Goal: Leave review/rating: Leave review/rating

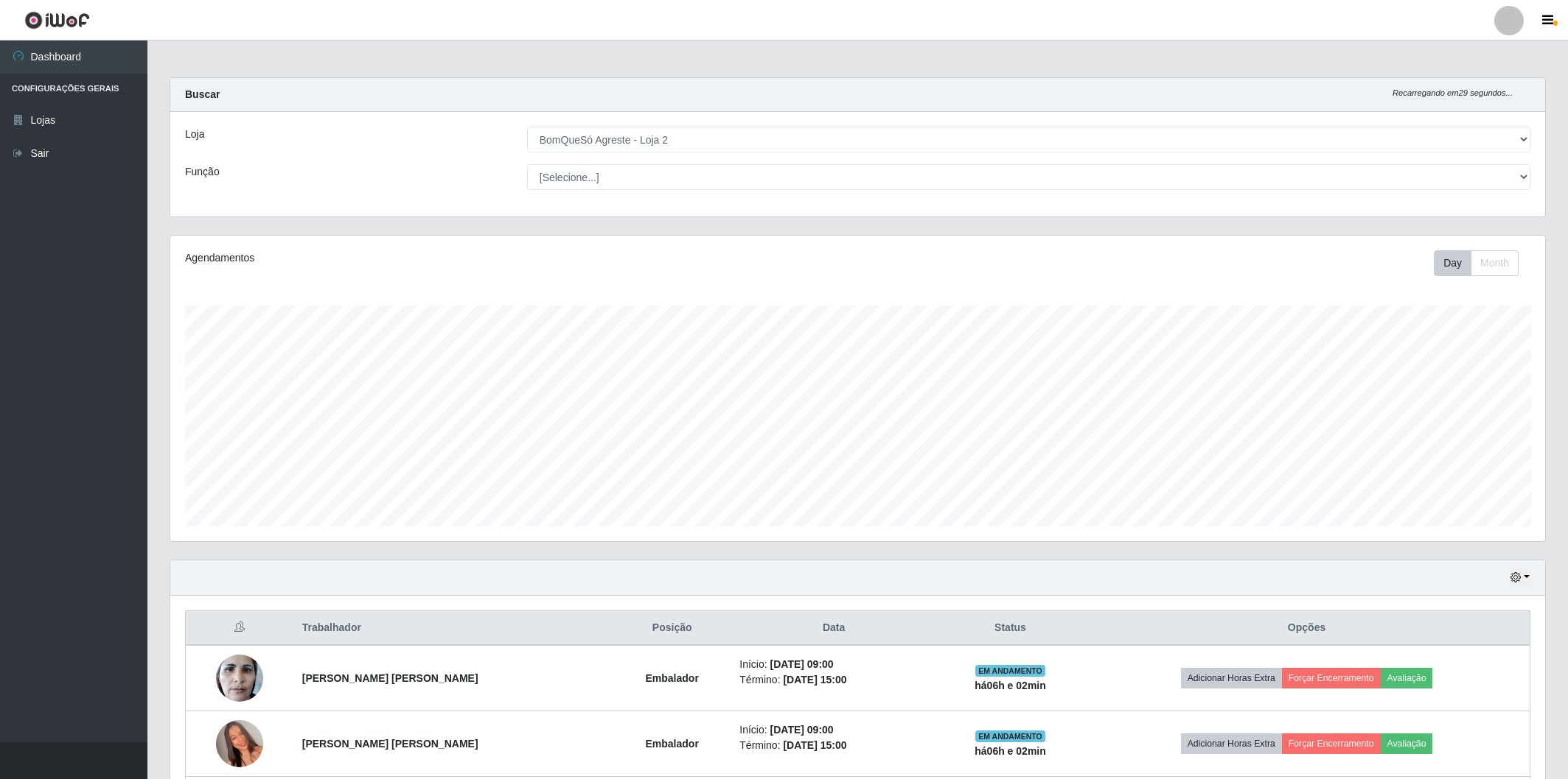
select select "214"
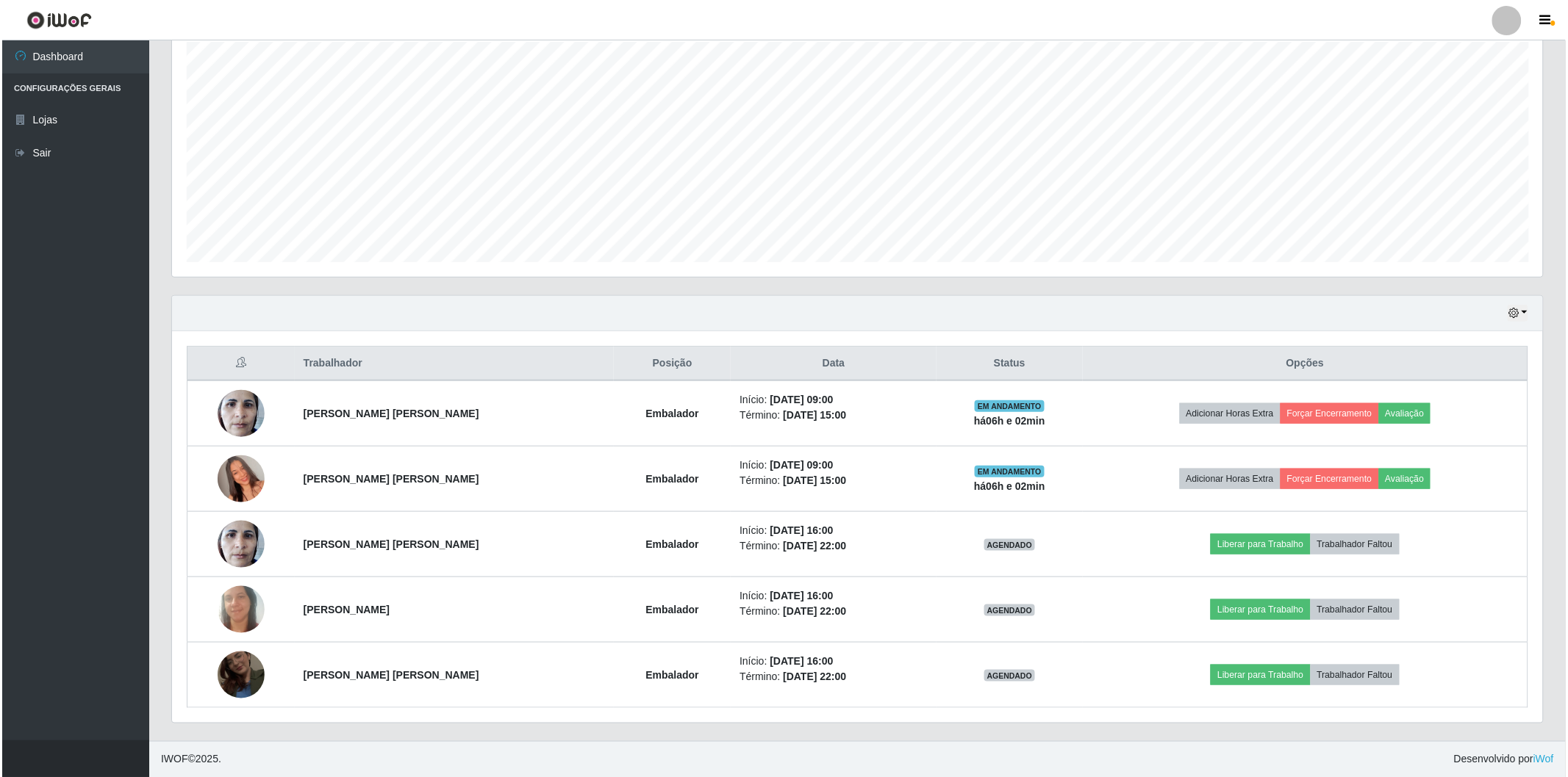
scroll to position [304, 1371]
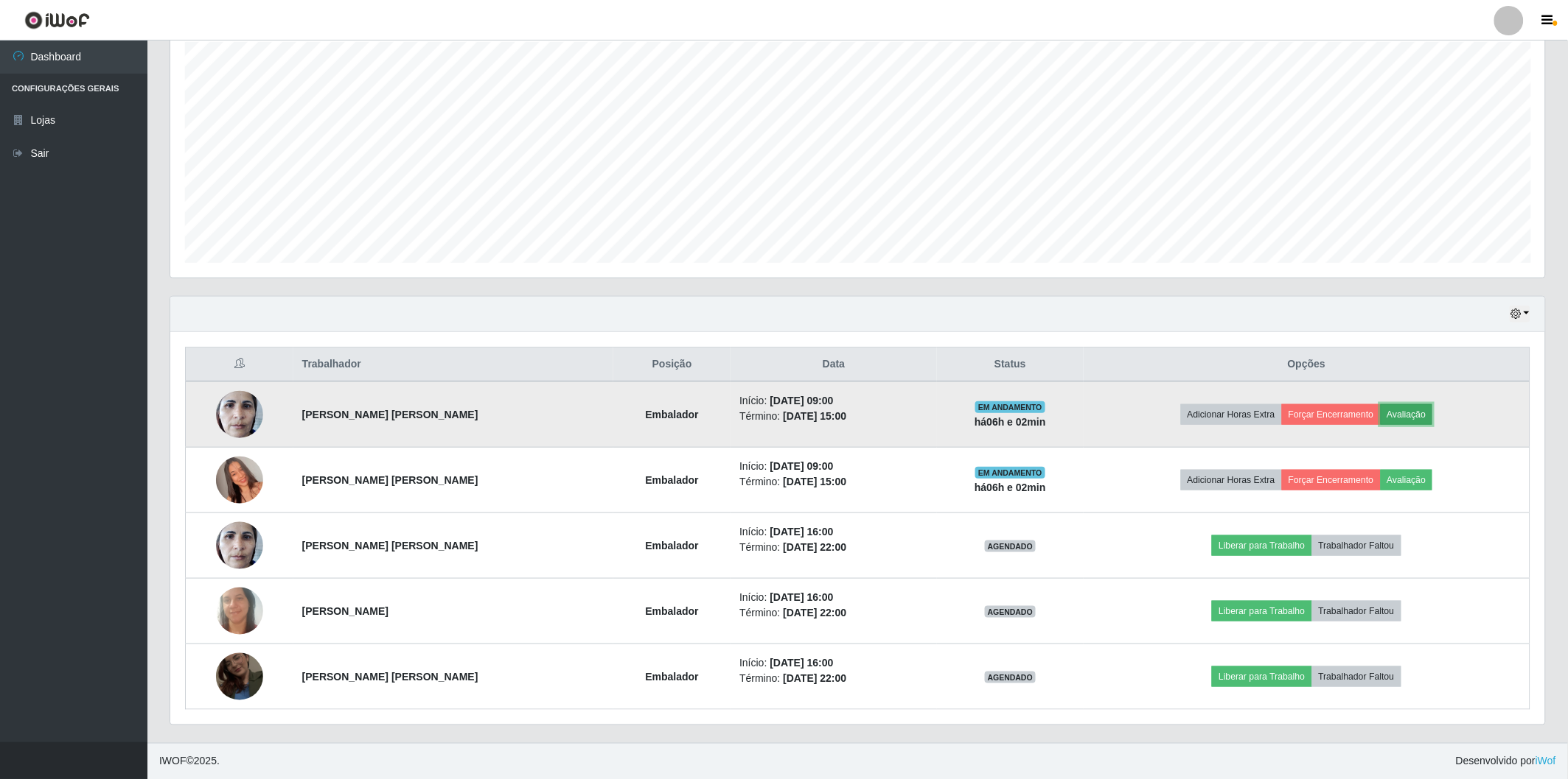
click at [1412, 416] on button "Avaliação" at bounding box center [1407, 415] width 53 height 21
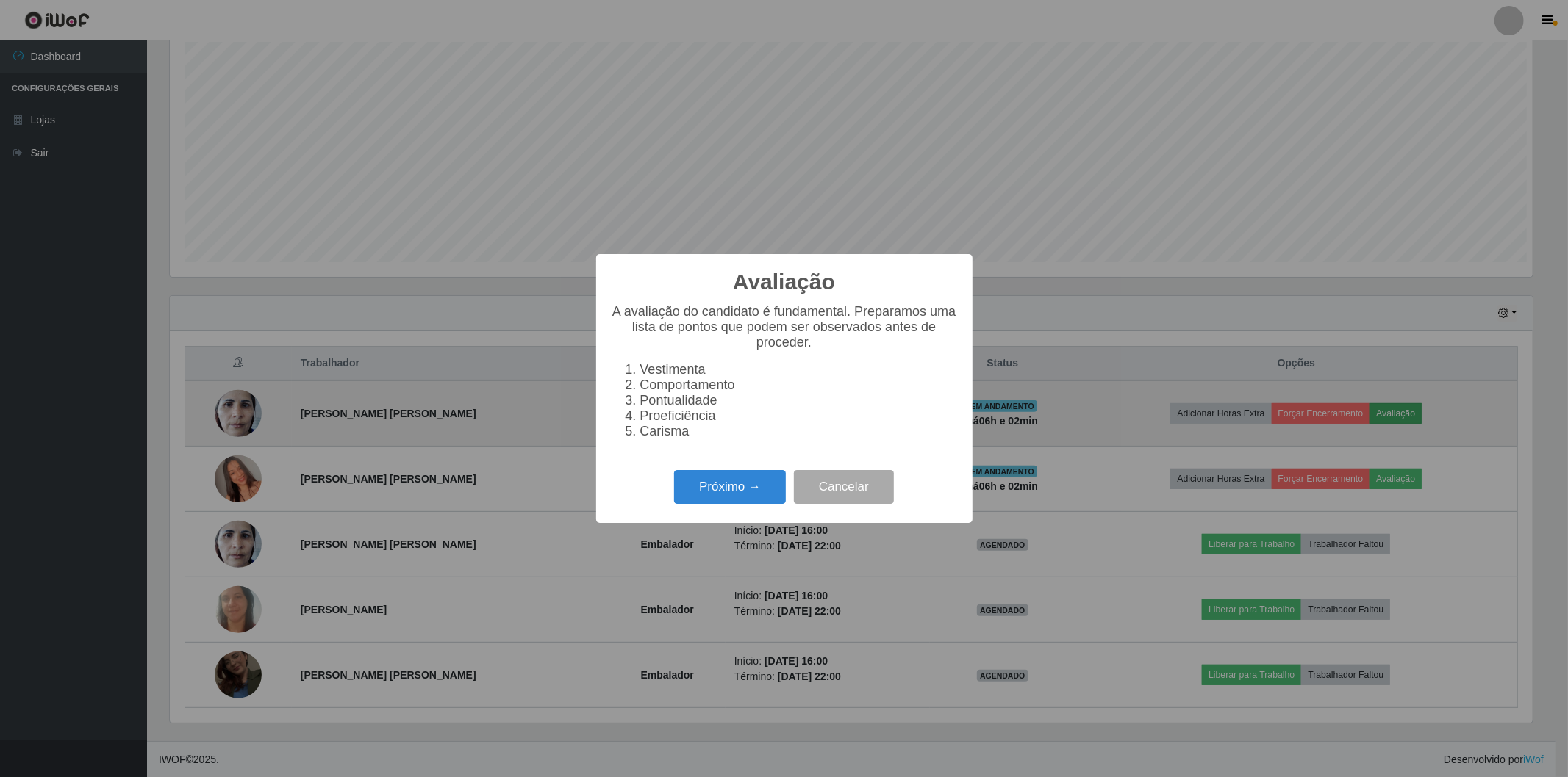
scroll to position [304, 1362]
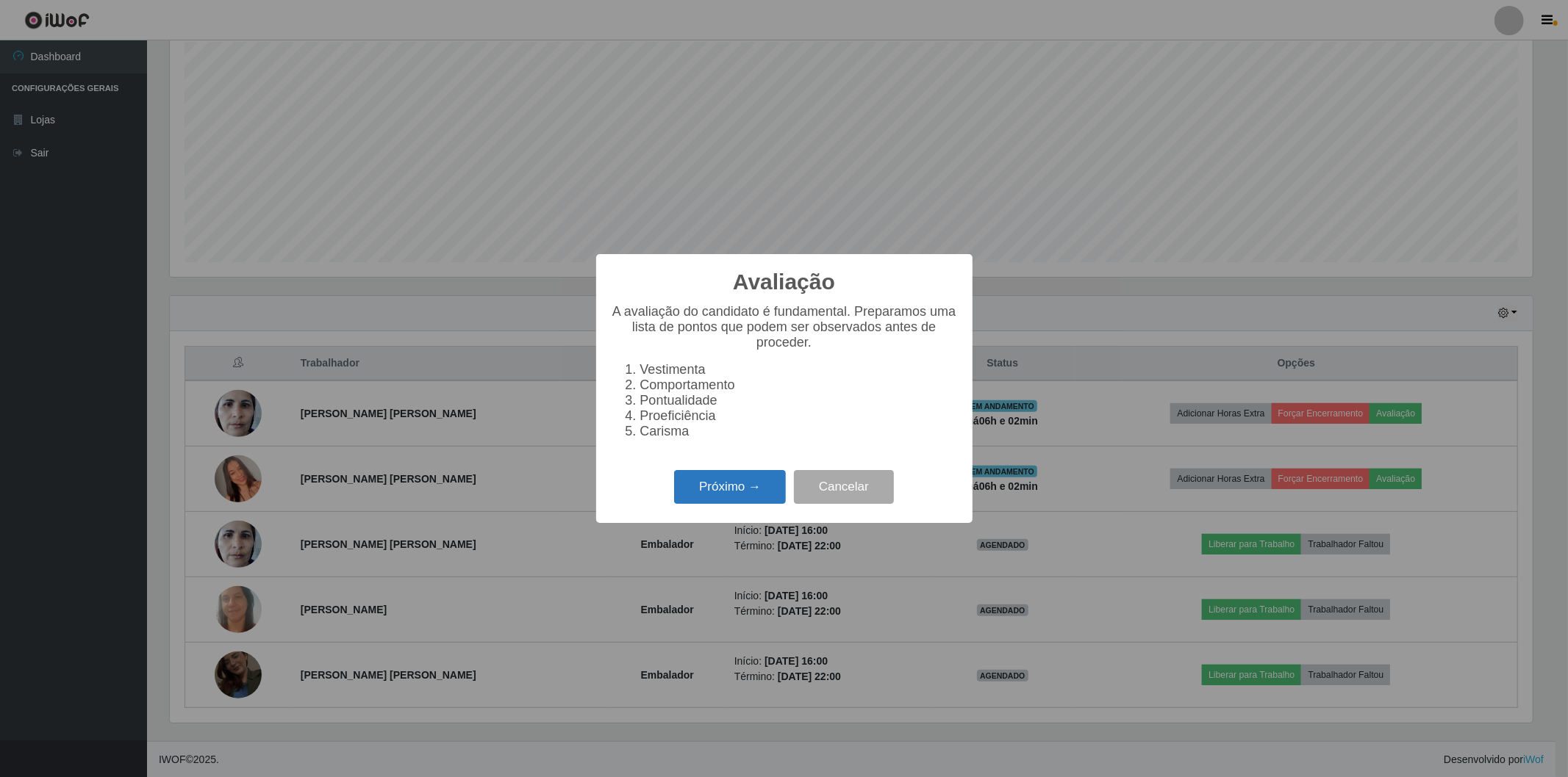
click at [699, 493] on button "Próximo →" at bounding box center [730, 487] width 112 height 34
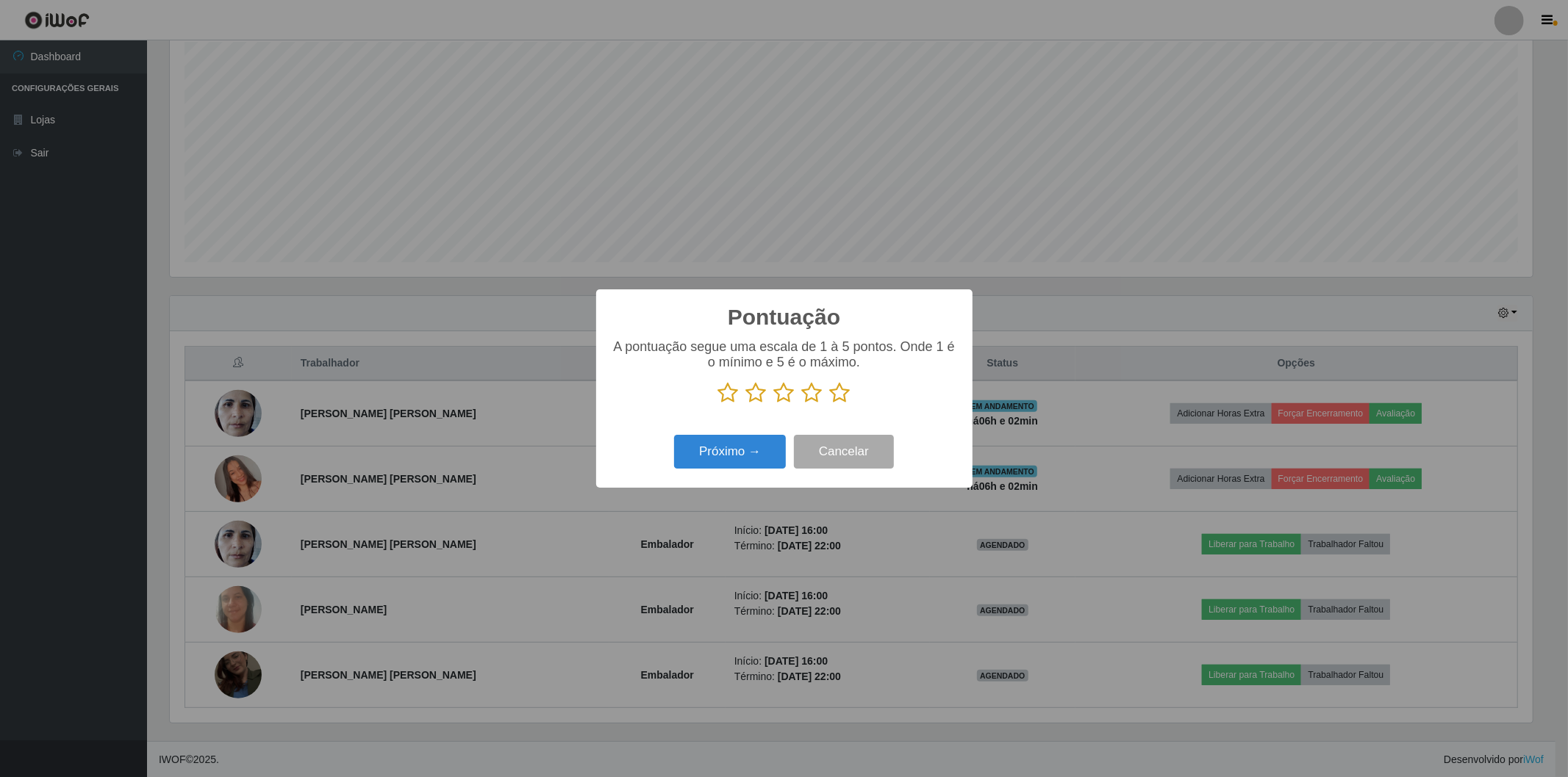
click at [833, 393] on icon at bounding box center [840, 393] width 21 height 22
click at [830, 404] on input "radio" at bounding box center [830, 404] width 0 height 0
click at [764, 456] on button "Próximo →" at bounding box center [730, 452] width 112 height 34
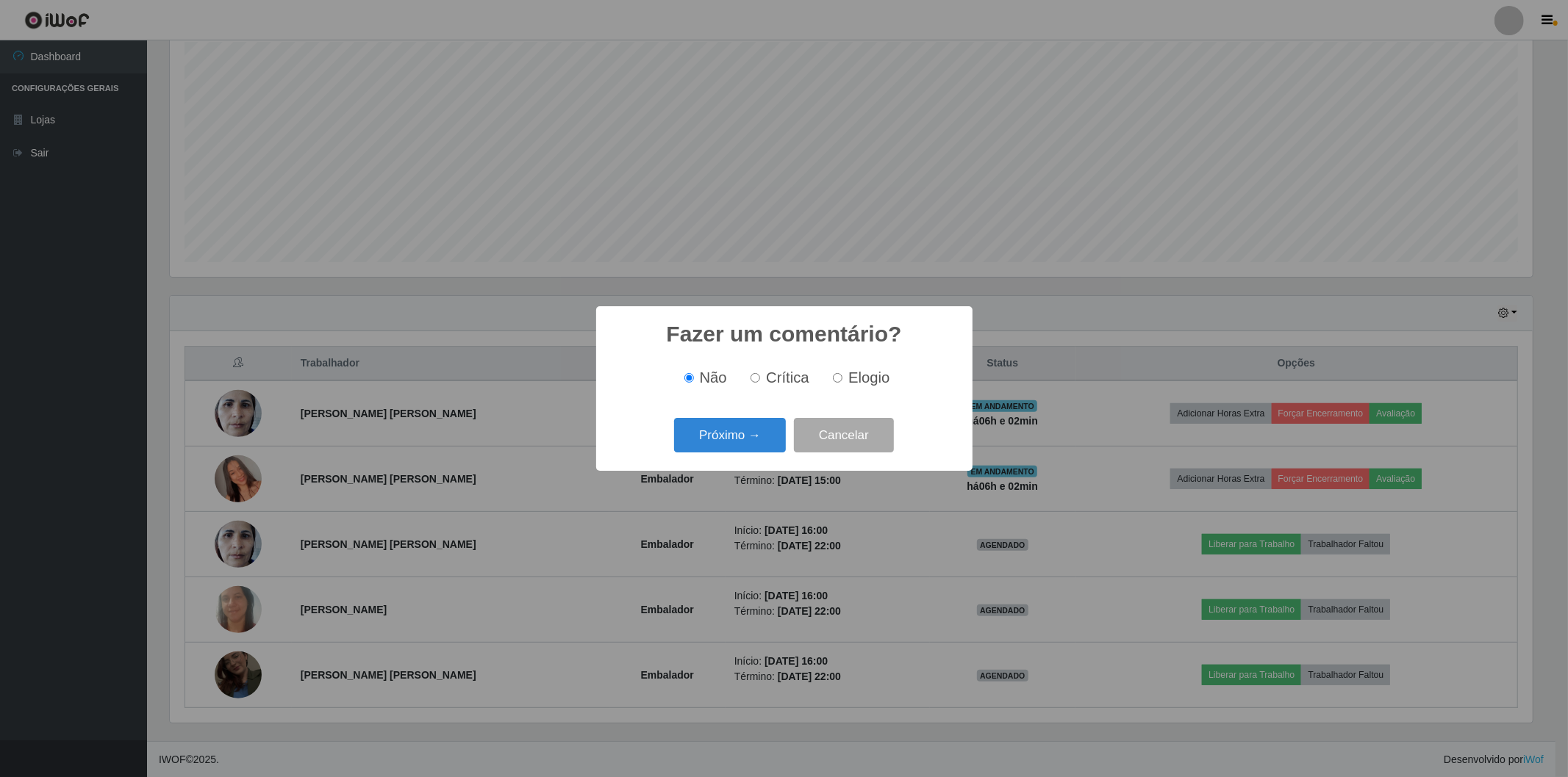
click at [833, 377] on input "Elogio" at bounding box center [838, 378] width 10 height 10
radio input "true"
click at [750, 437] on button "Próximo →" at bounding box center [730, 436] width 112 height 34
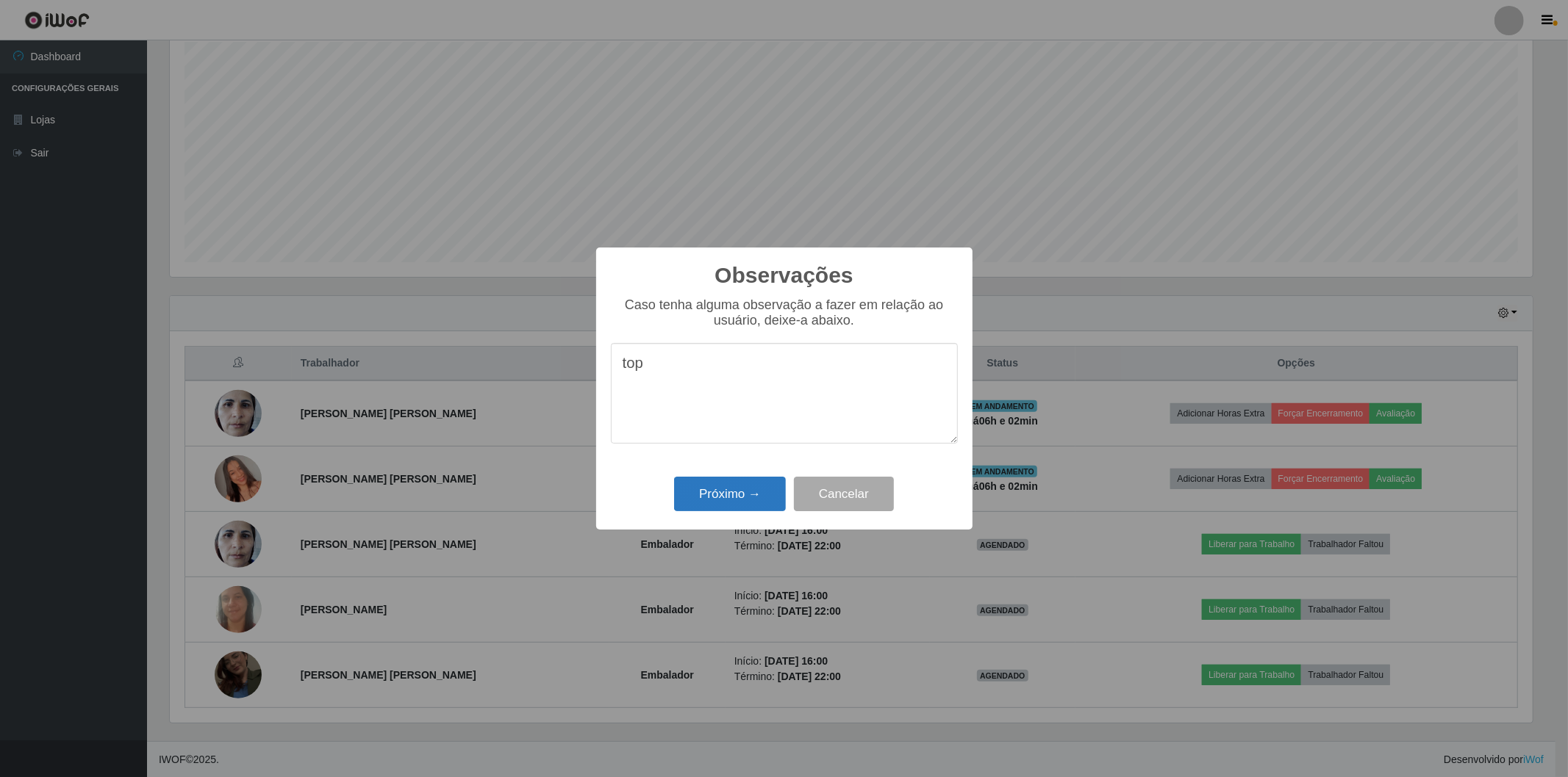
type textarea "top"
click at [738, 485] on button "Próximo →" at bounding box center [730, 494] width 112 height 34
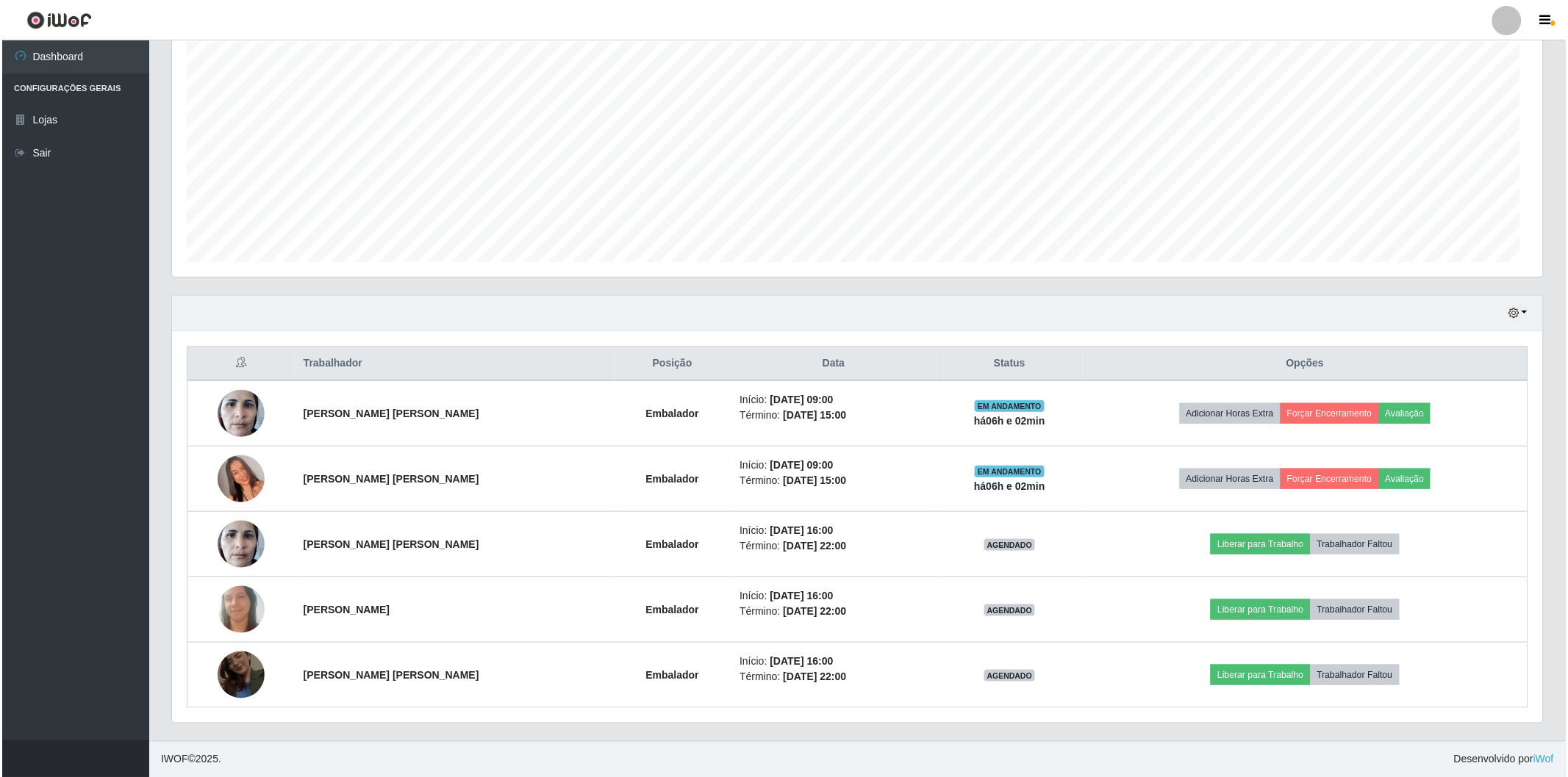
scroll to position [304, 1371]
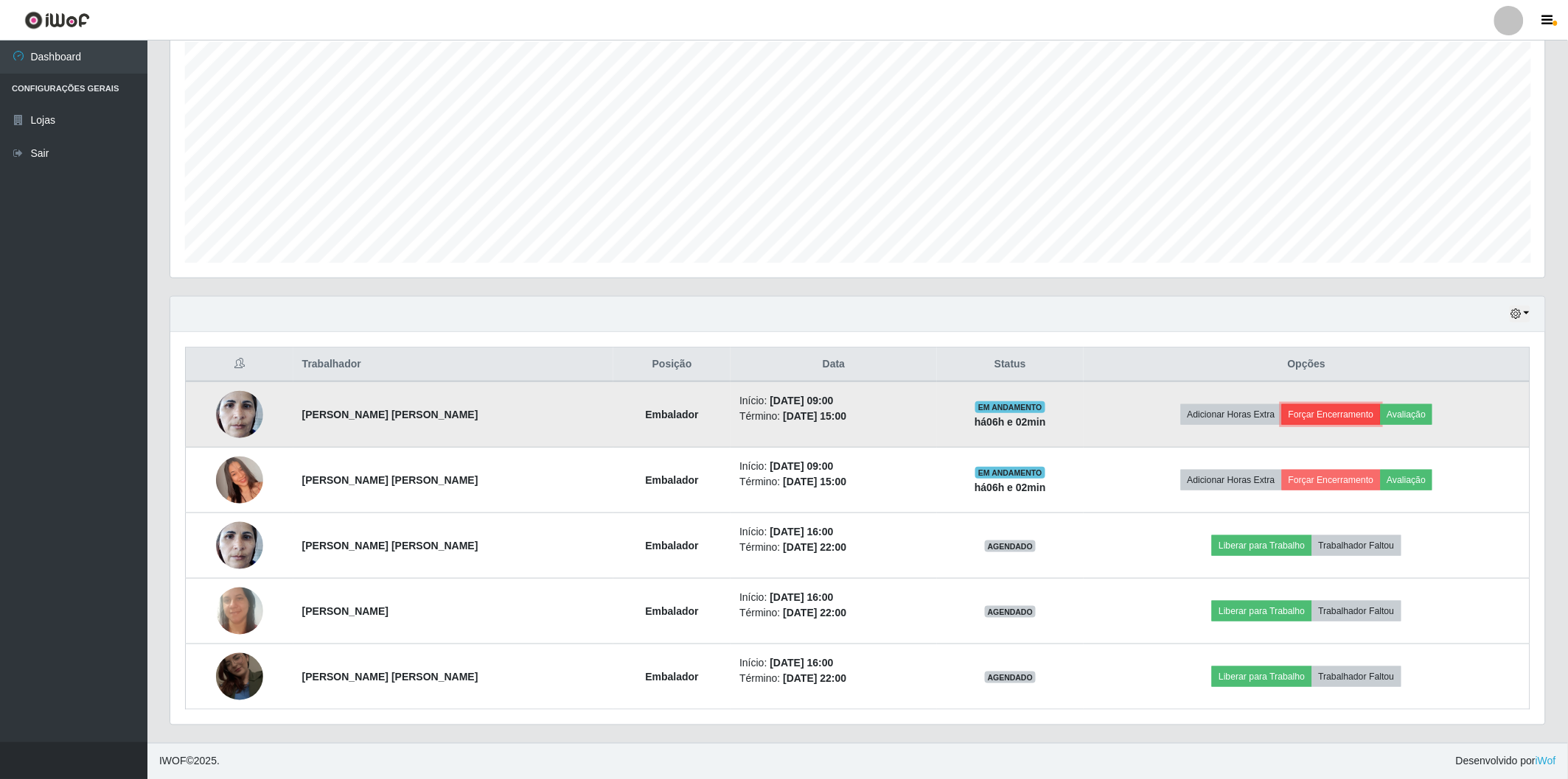
click at [1334, 422] on button "Forçar Encerramento" at bounding box center [1331, 415] width 99 height 21
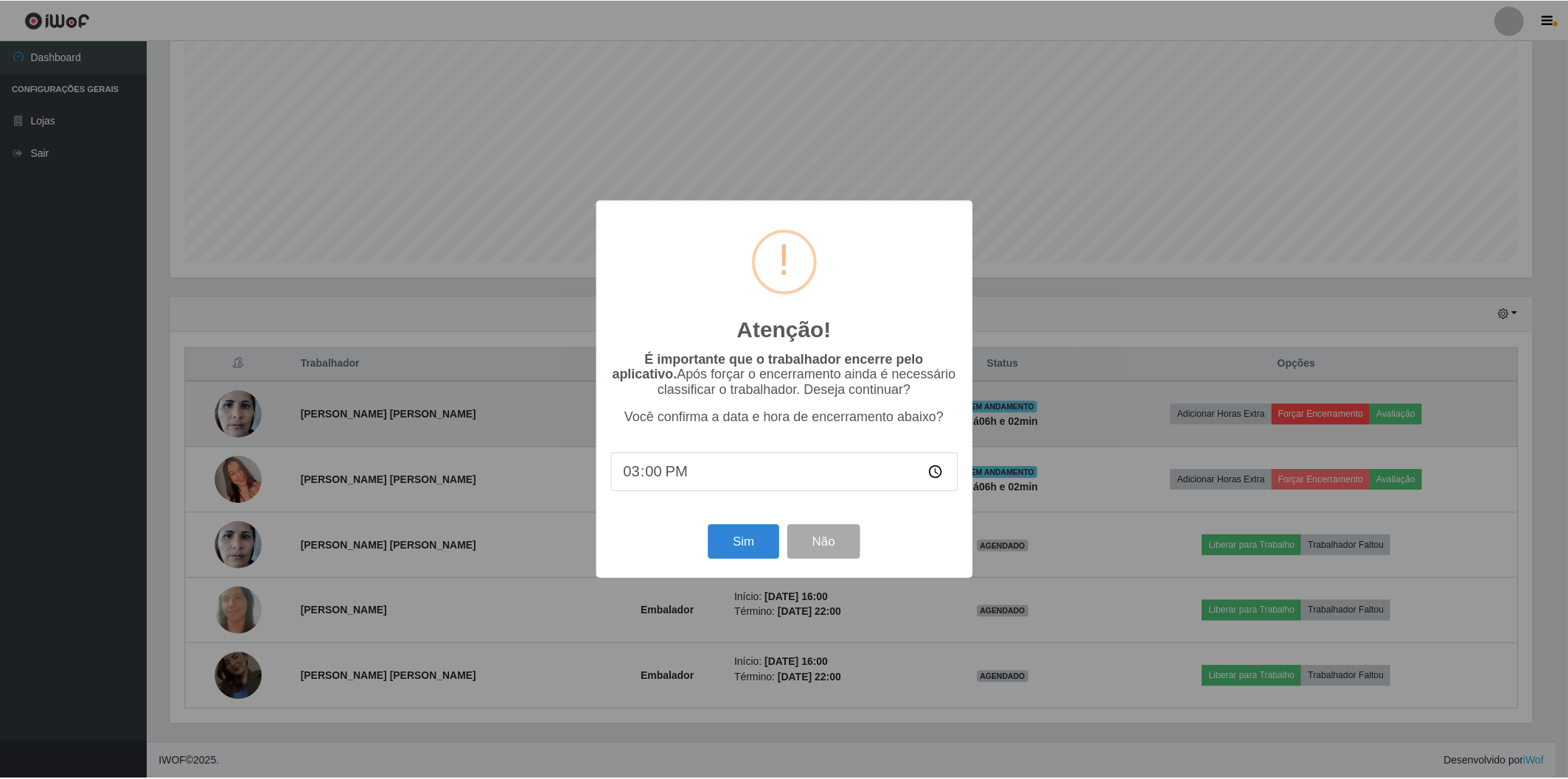
scroll to position [305, 1366]
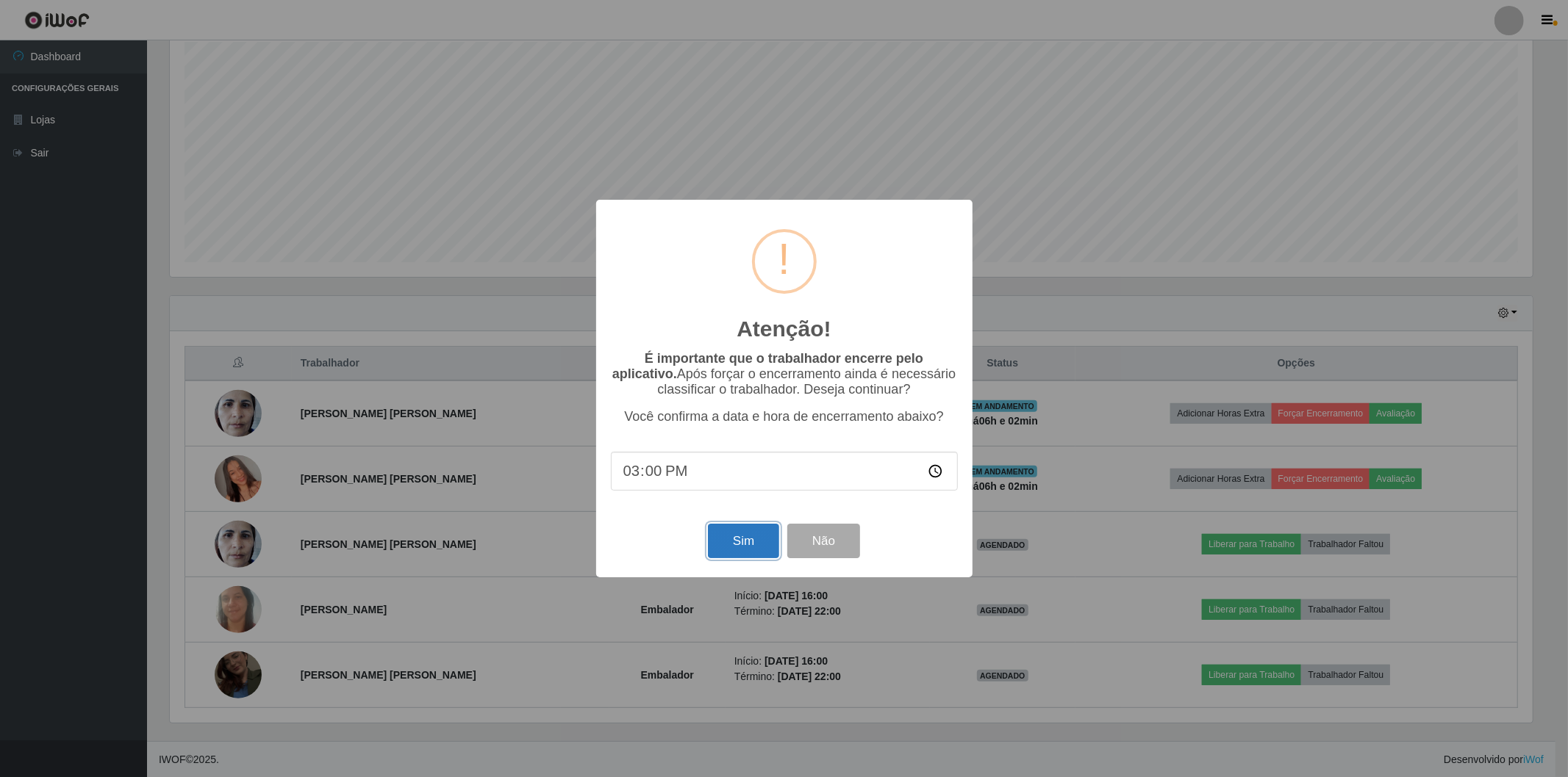
click at [770, 533] on button "Sim" at bounding box center [743, 541] width 71 height 34
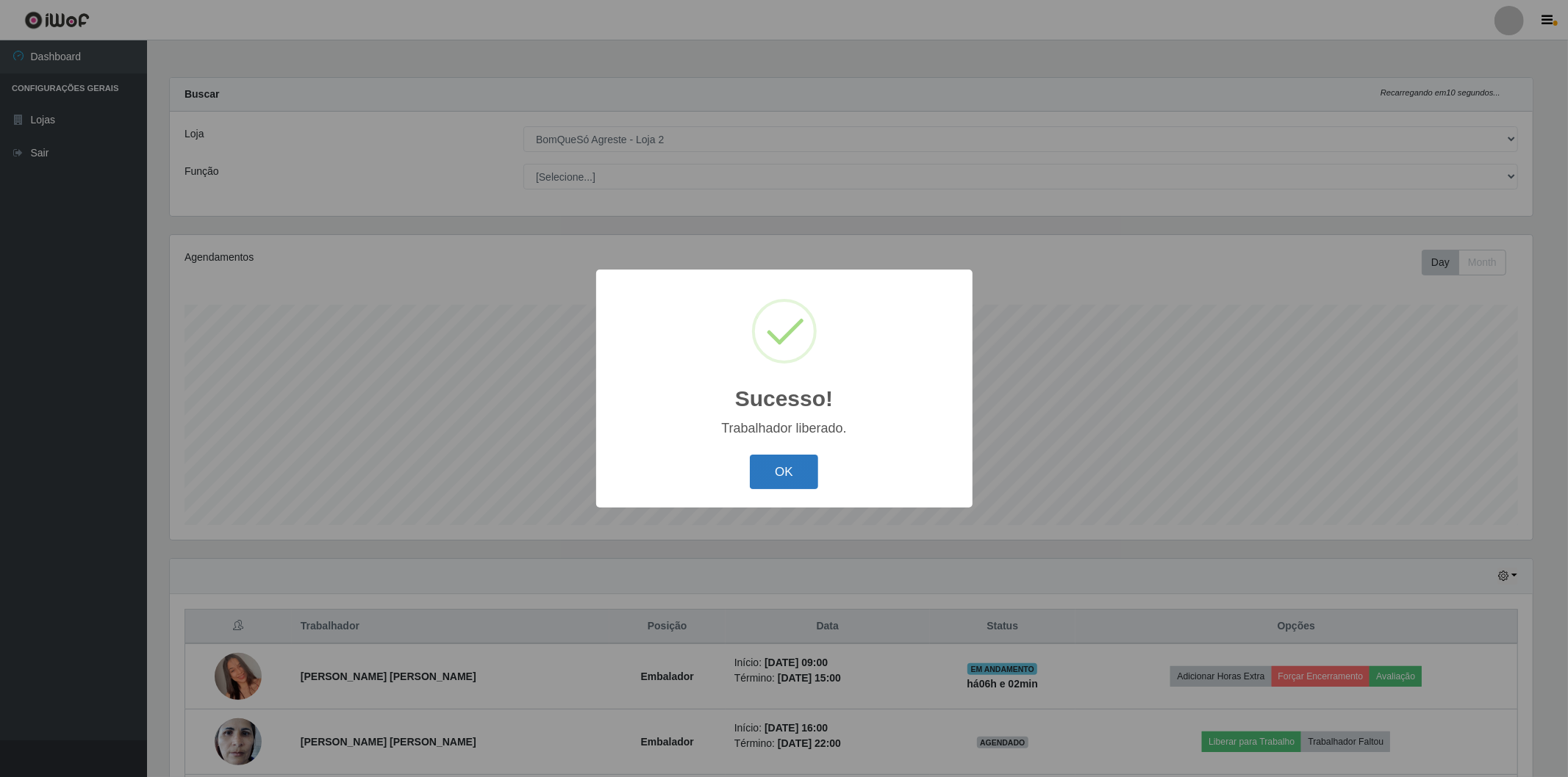
click at [766, 482] on button "OK" at bounding box center [783, 472] width 68 height 34
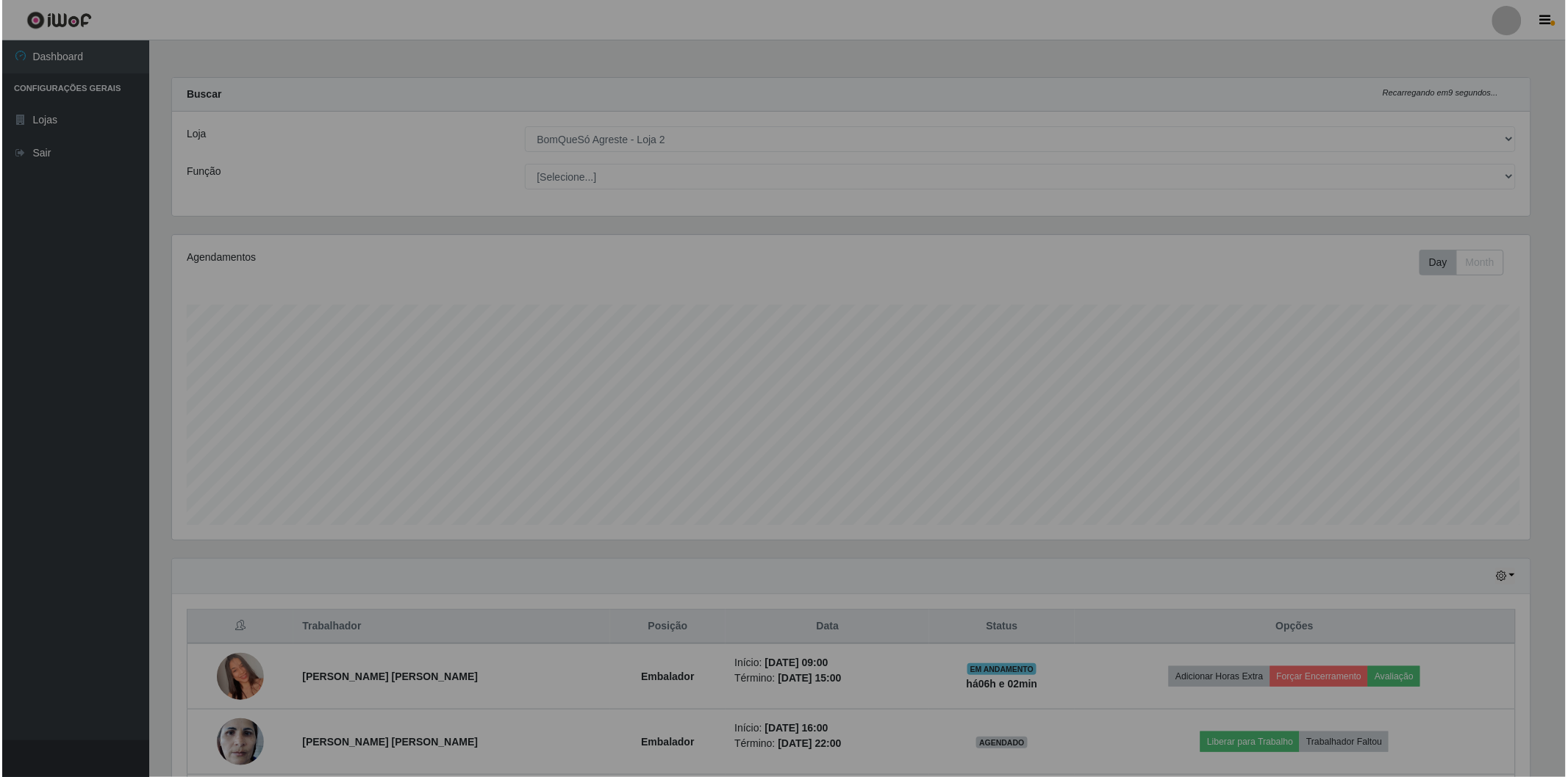
scroll to position [304, 1371]
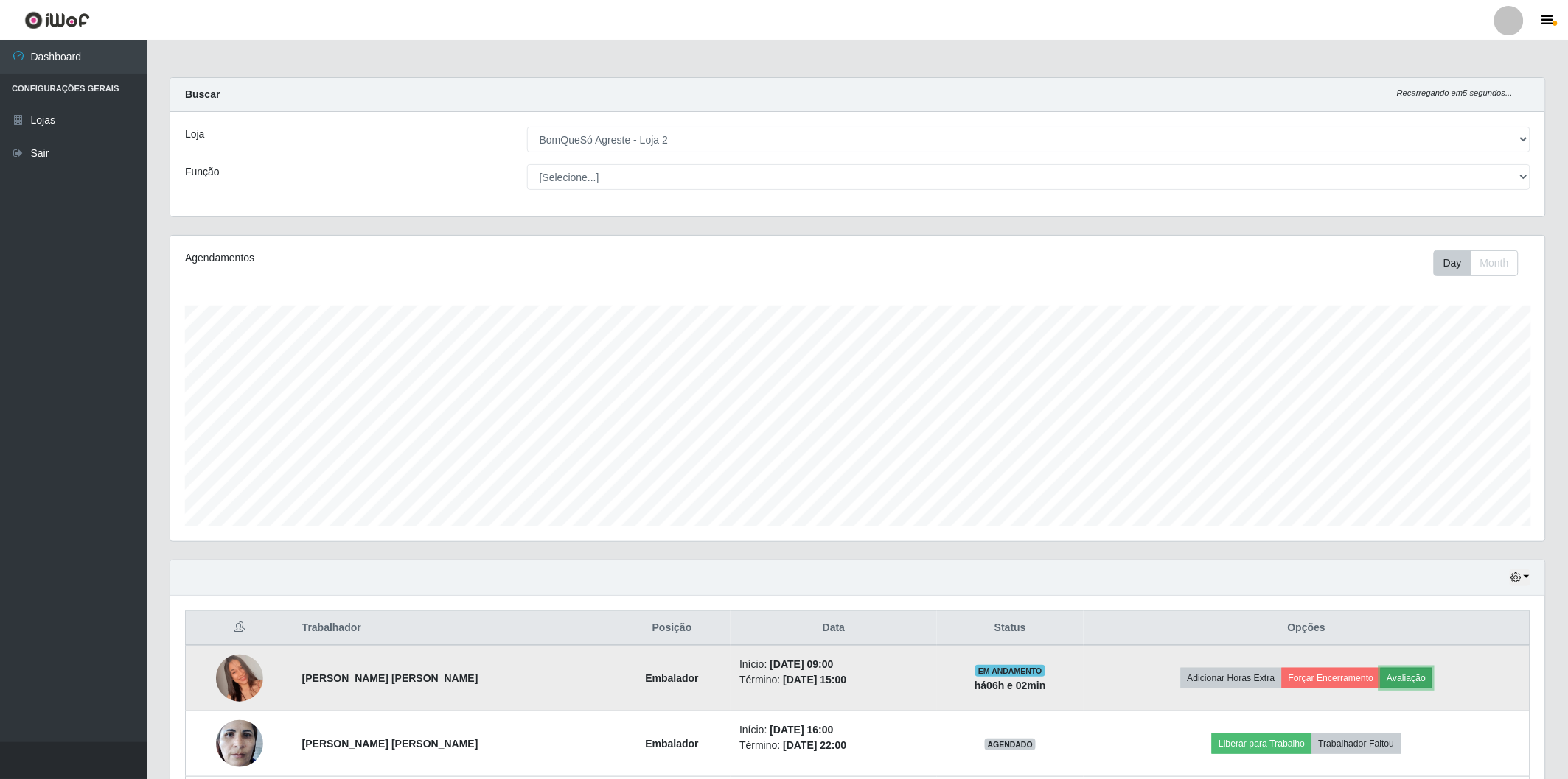
click at [1409, 679] on button "Avaliação" at bounding box center [1407, 678] width 53 height 21
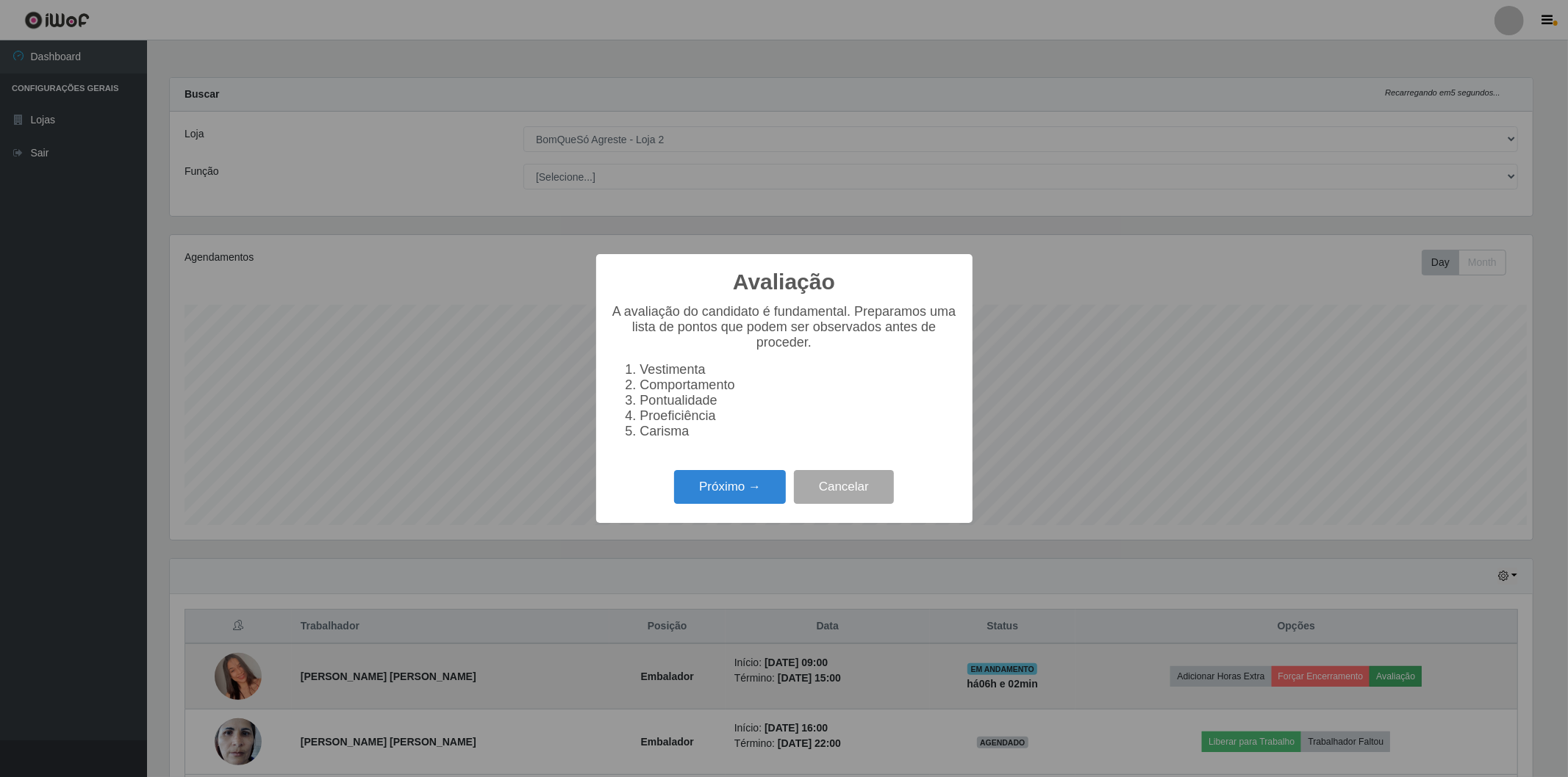
scroll to position [304, 1362]
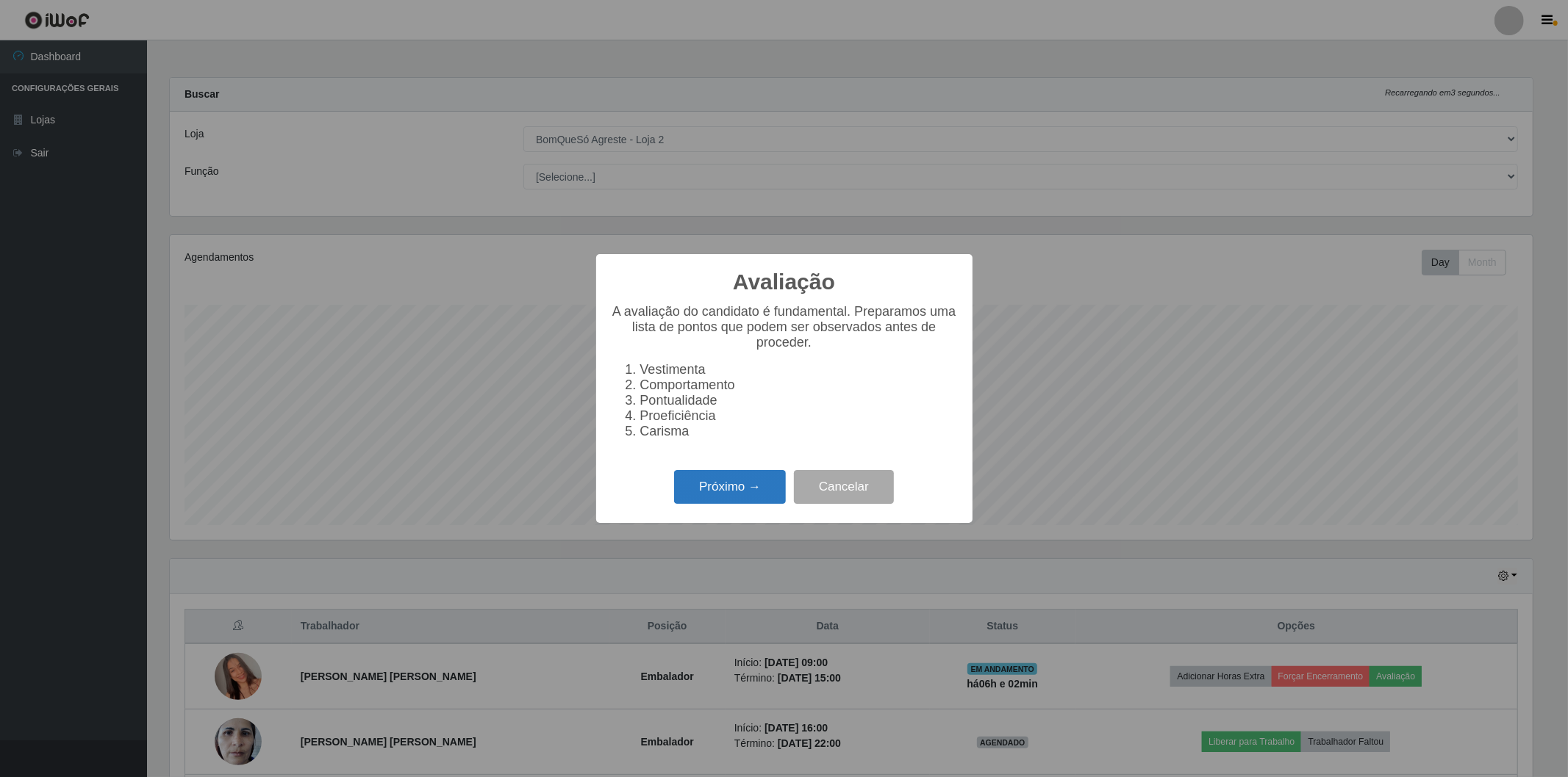
click at [703, 481] on button "Próximo →" at bounding box center [730, 487] width 112 height 34
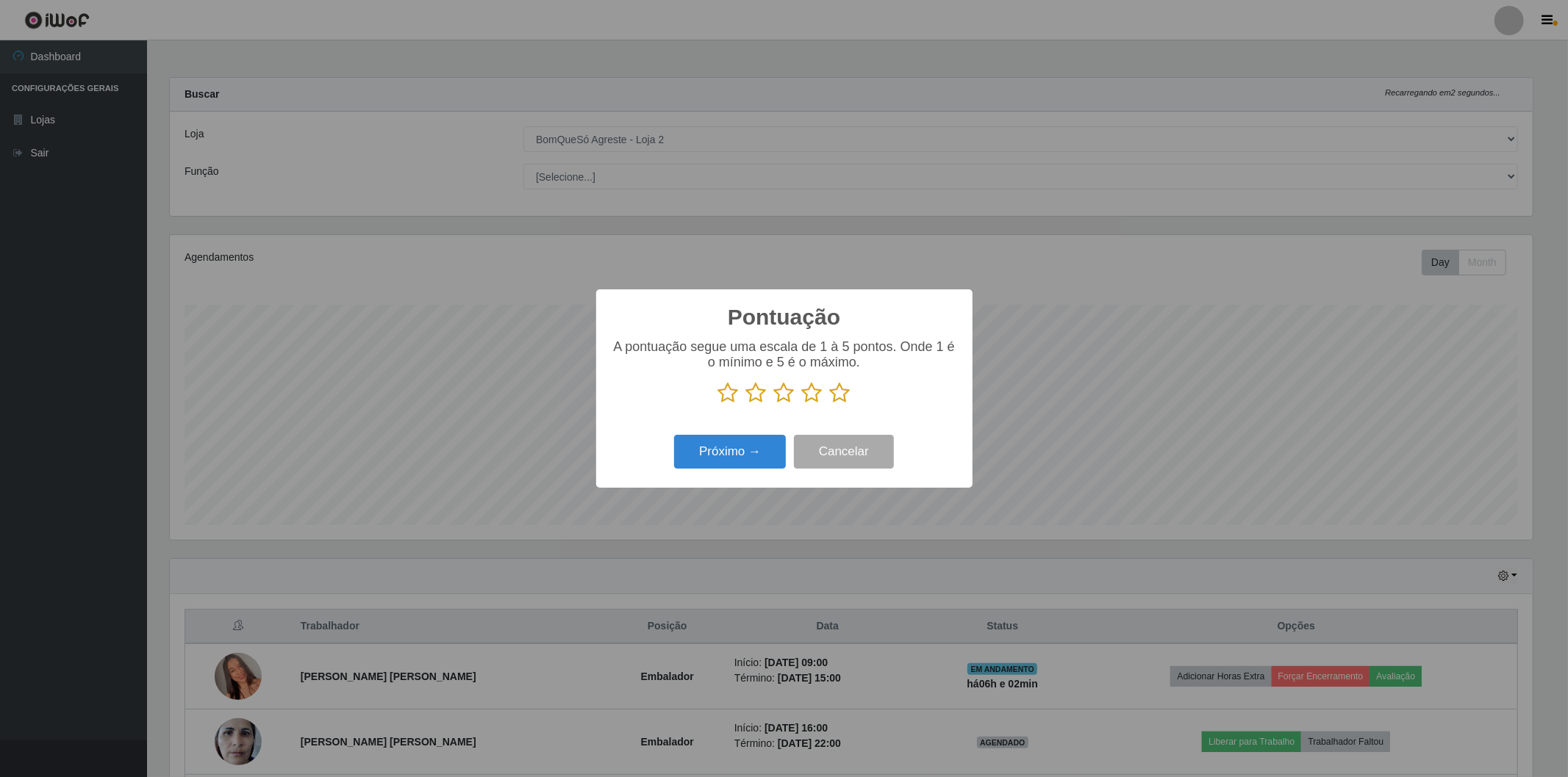
click at [834, 400] on icon at bounding box center [840, 393] width 21 height 22
click at [830, 404] on input "radio" at bounding box center [830, 404] width 0 height 0
click at [779, 460] on button "Próximo →" at bounding box center [730, 452] width 112 height 34
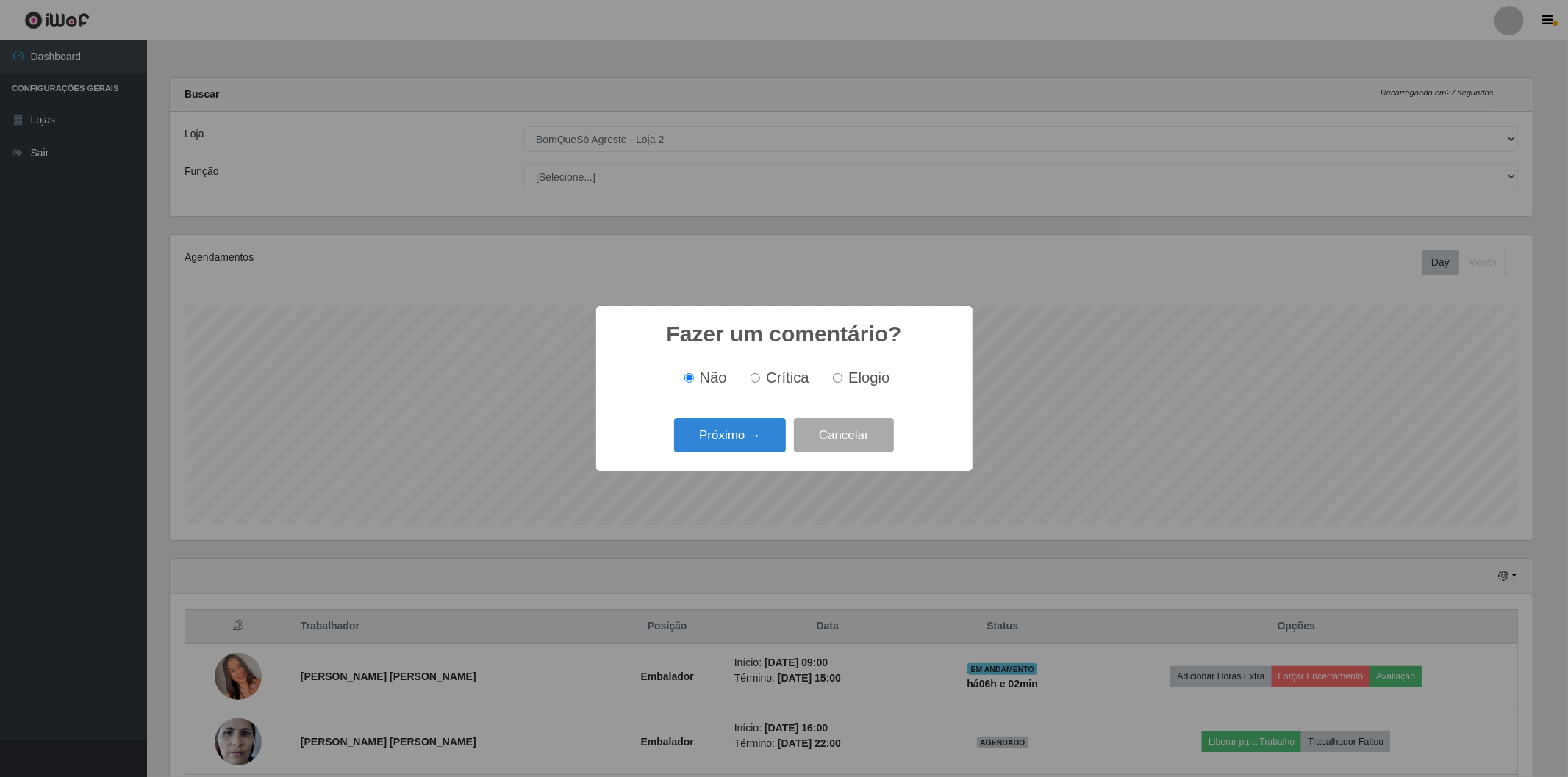
click at [833, 377] on input "Elogio" at bounding box center [838, 378] width 10 height 10
radio input "true"
click at [764, 431] on button "Próximo →" at bounding box center [730, 436] width 112 height 34
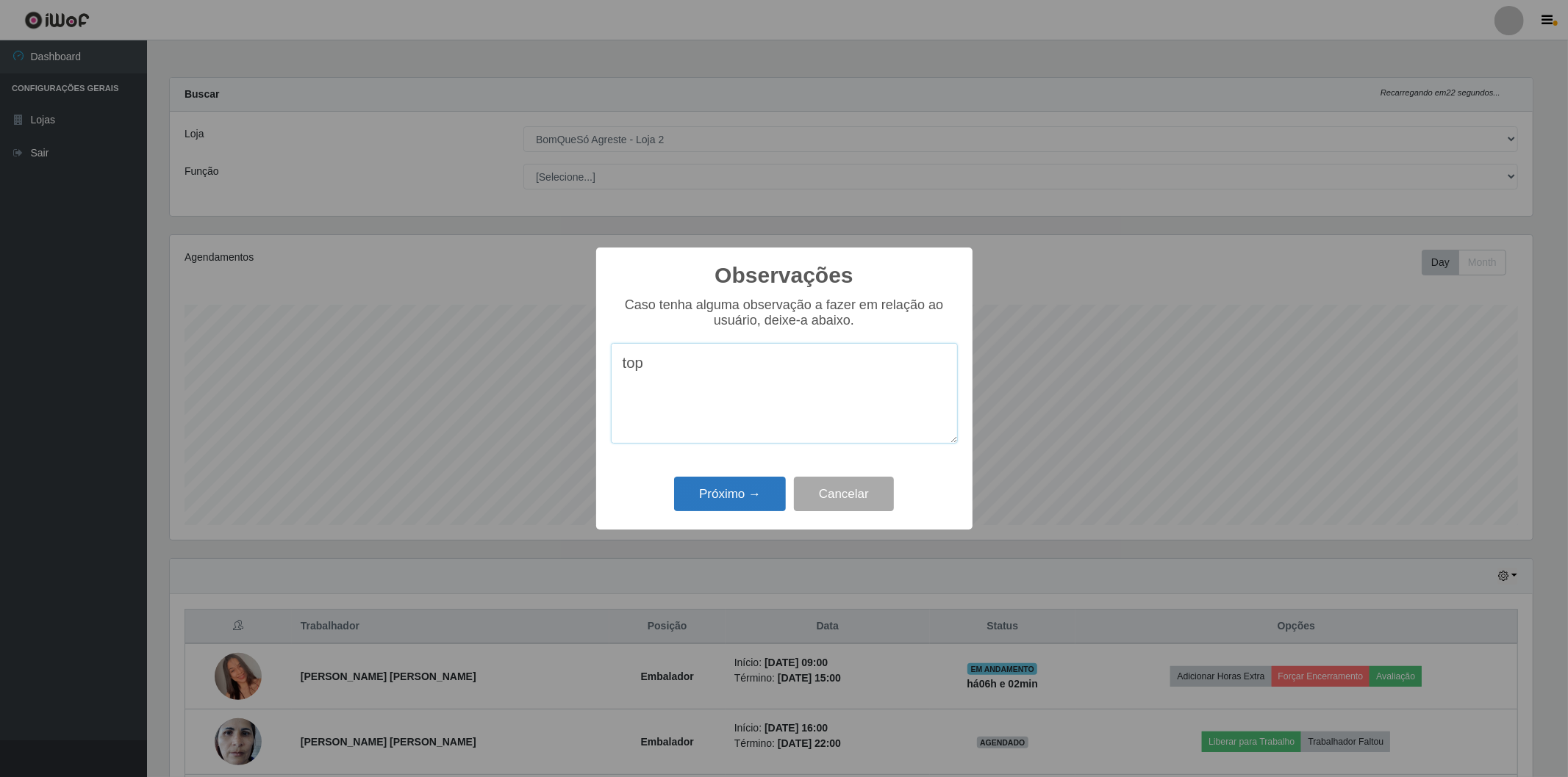
type textarea "top"
click at [750, 495] on button "Próximo →" at bounding box center [730, 494] width 112 height 34
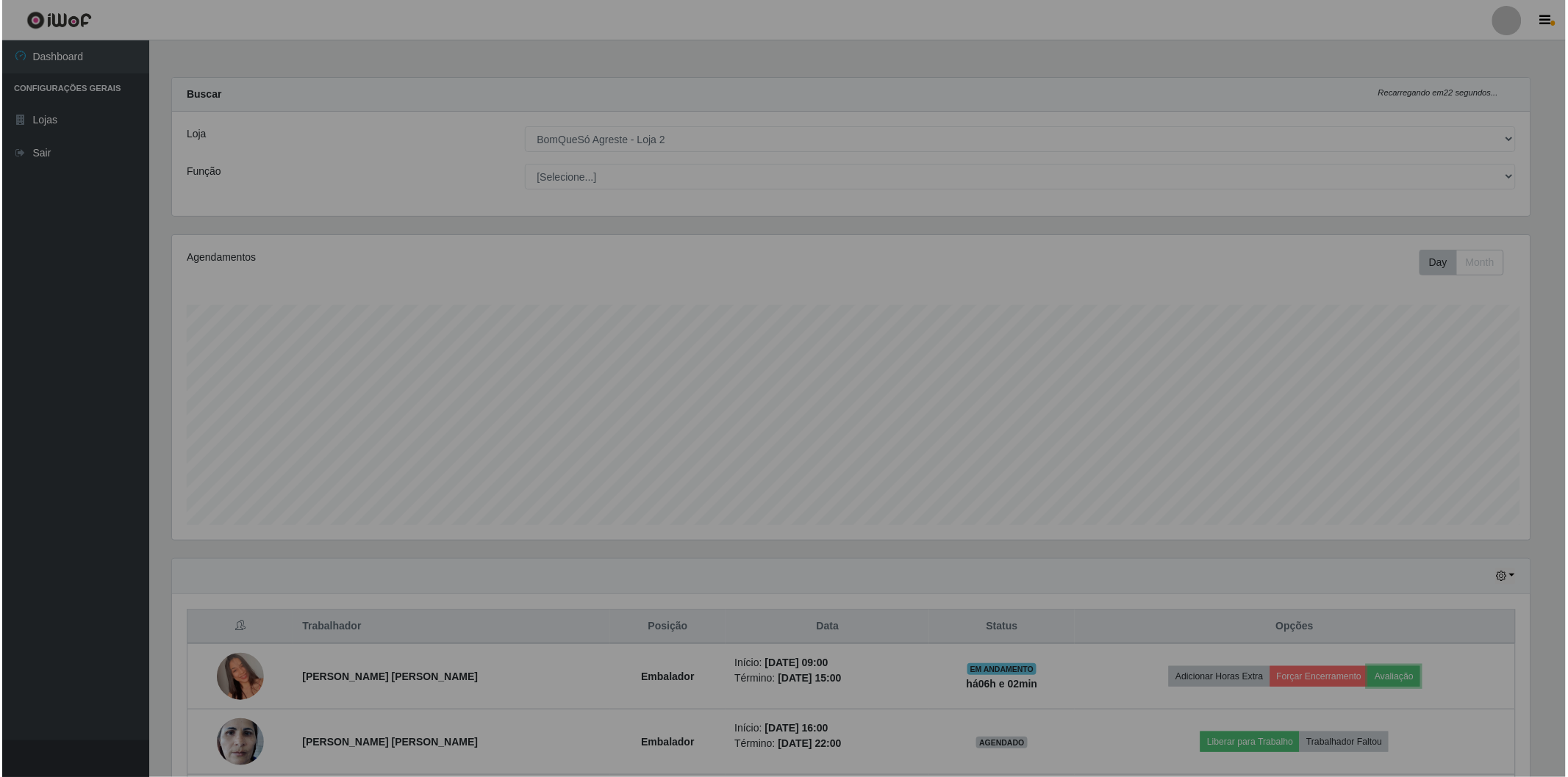
scroll to position [304, 1371]
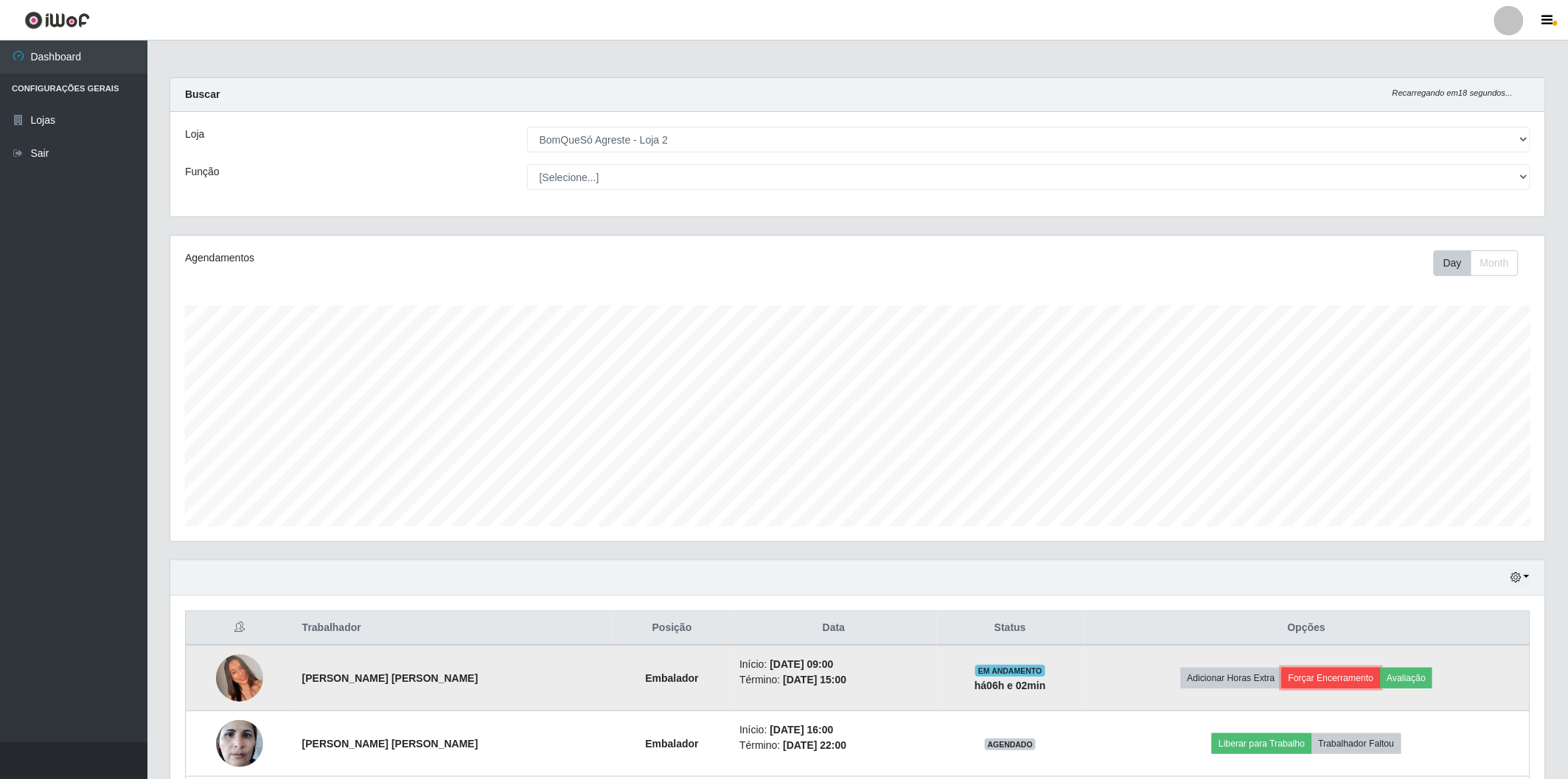
click at [1359, 685] on button "Forçar Encerramento" at bounding box center [1331, 678] width 99 height 21
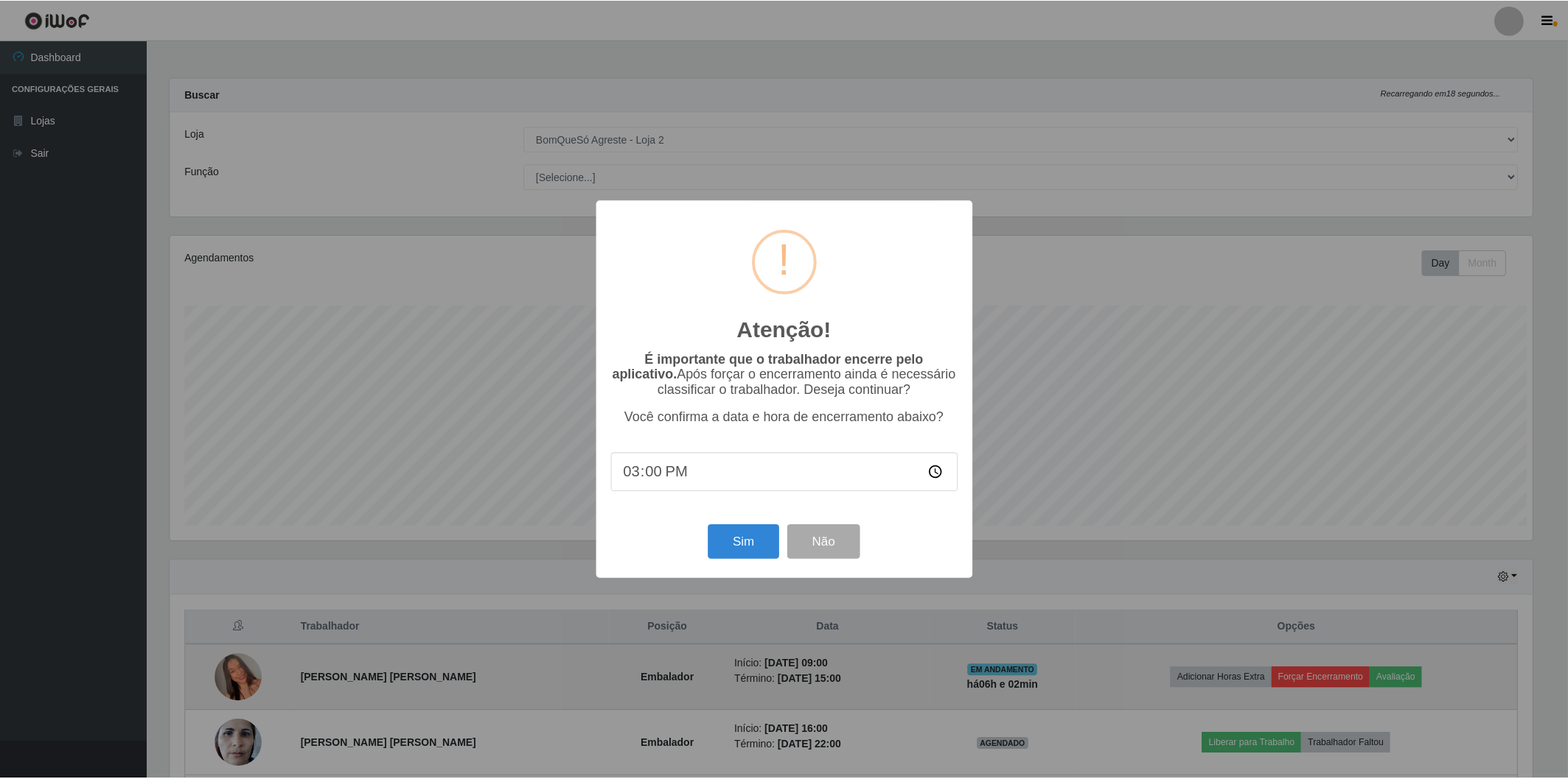
scroll to position [305, 1366]
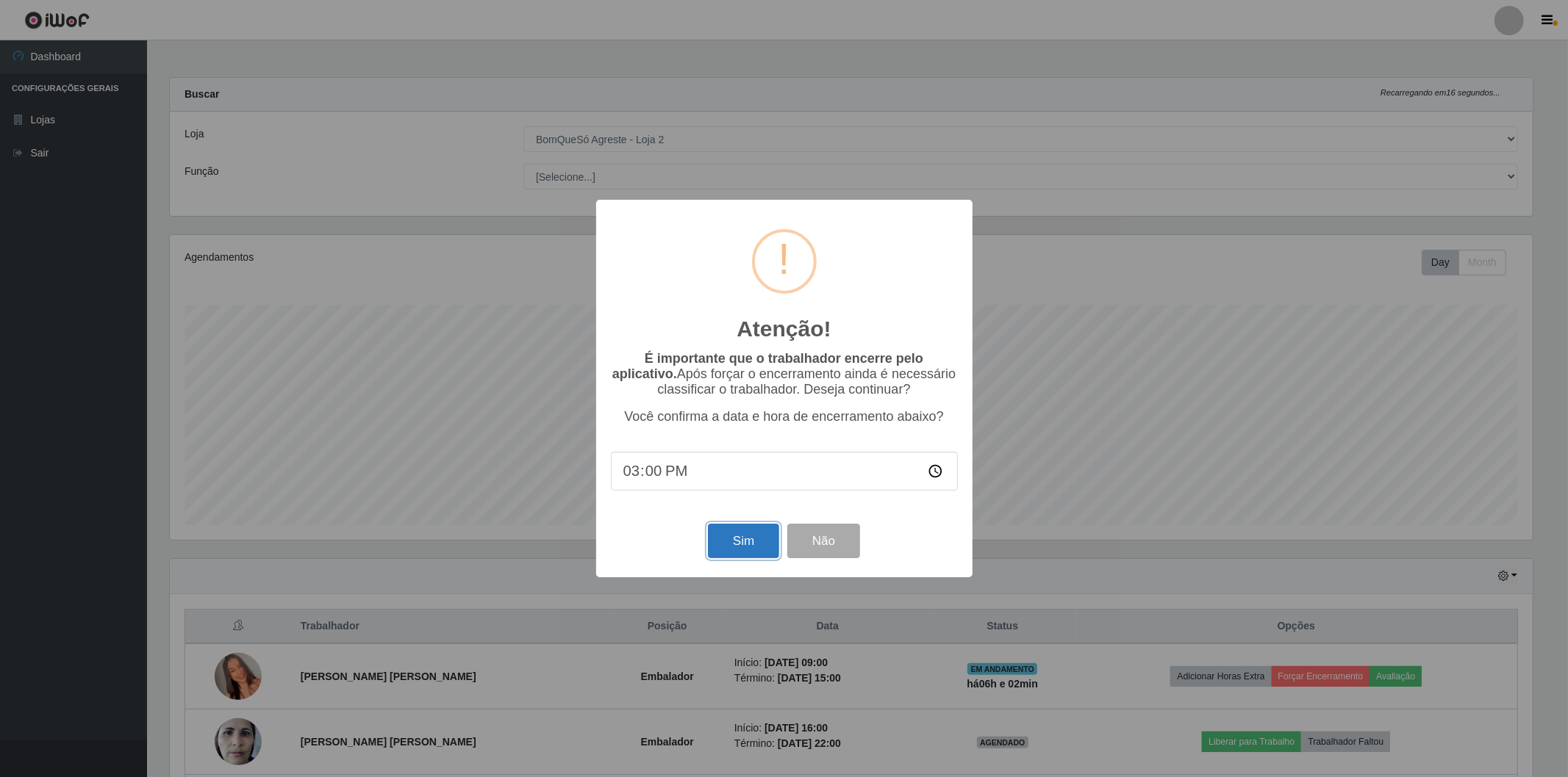
click at [767, 553] on button "Sim" at bounding box center [743, 541] width 71 height 34
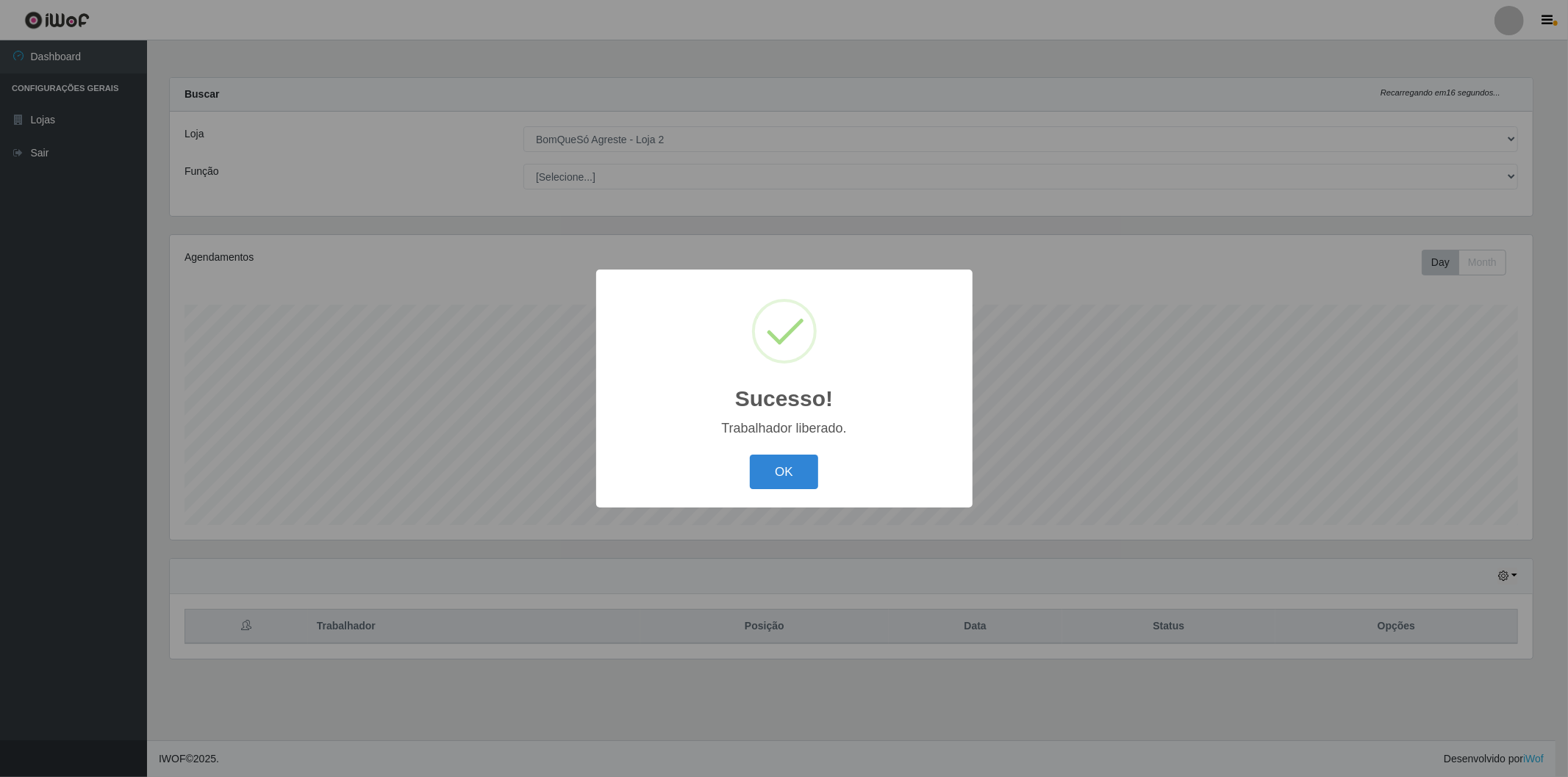
scroll to position [0, 0]
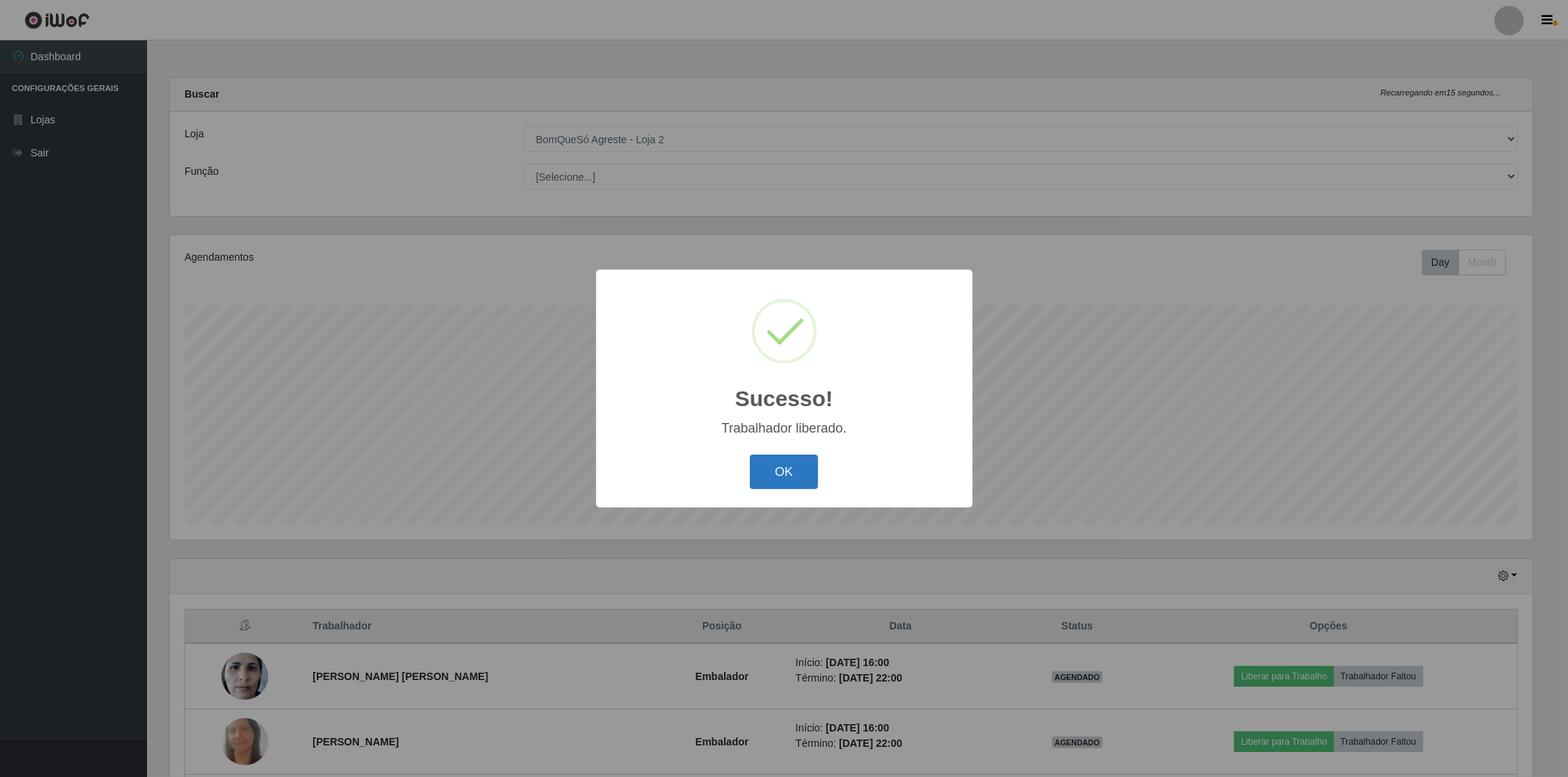
click at [801, 472] on button "OK" at bounding box center [783, 472] width 68 height 34
